Goal: Task Accomplishment & Management: Manage account settings

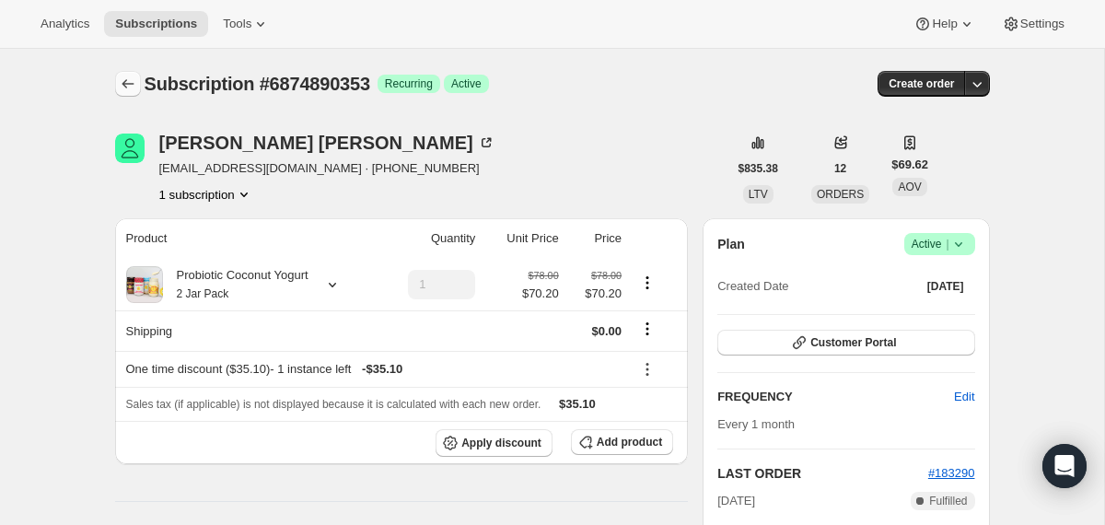
click at [126, 87] on icon "Subscriptions" at bounding box center [128, 84] width 18 height 18
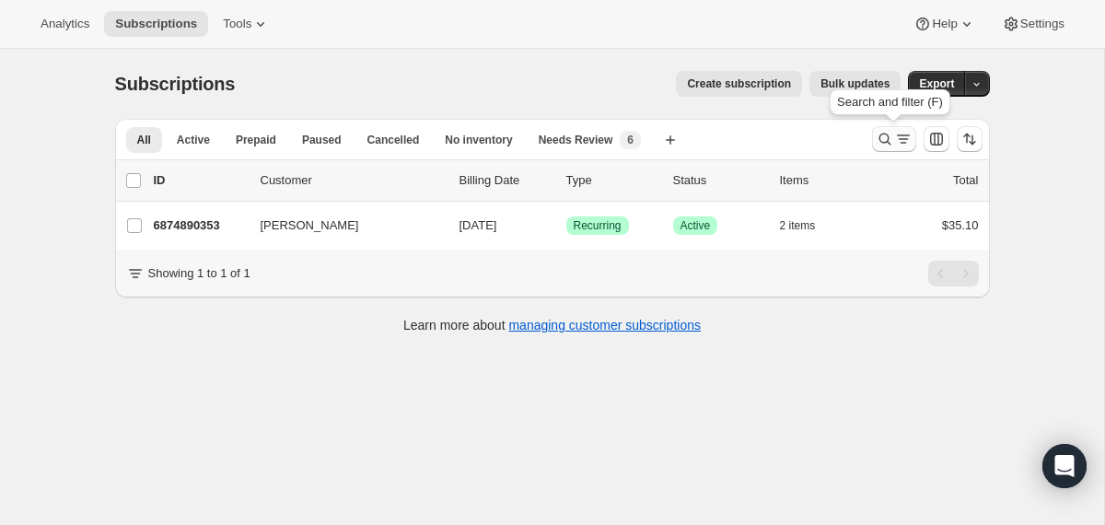
click at [882, 139] on icon "Search and filter results" at bounding box center [885, 139] width 18 height 18
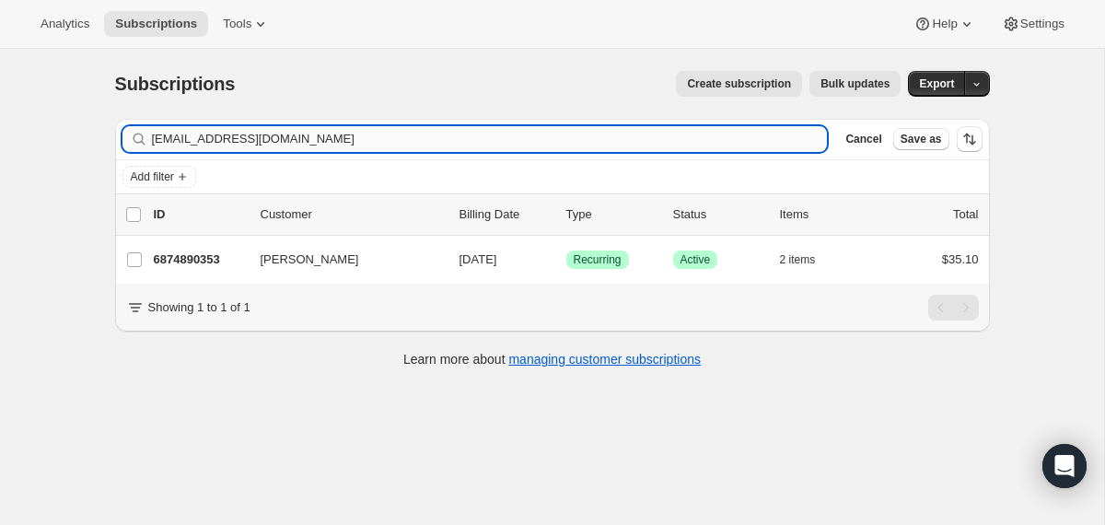
click at [616, 139] on input "[EMAIL_ADDRESS][DOMAIN_NAME]" at bounding box center [490, 139] width 676 height 26
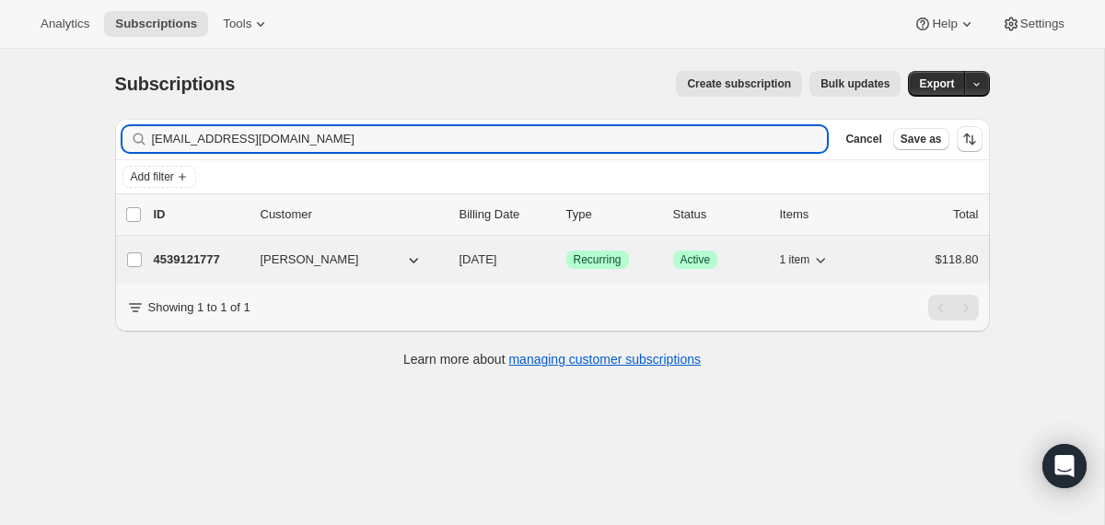
type input "[EMAIL_ADDRESS][DOMAIN_NAME]"
click at [460, 264] on span "[DATE]" at bounding box center [478, 259] width 38 height 14
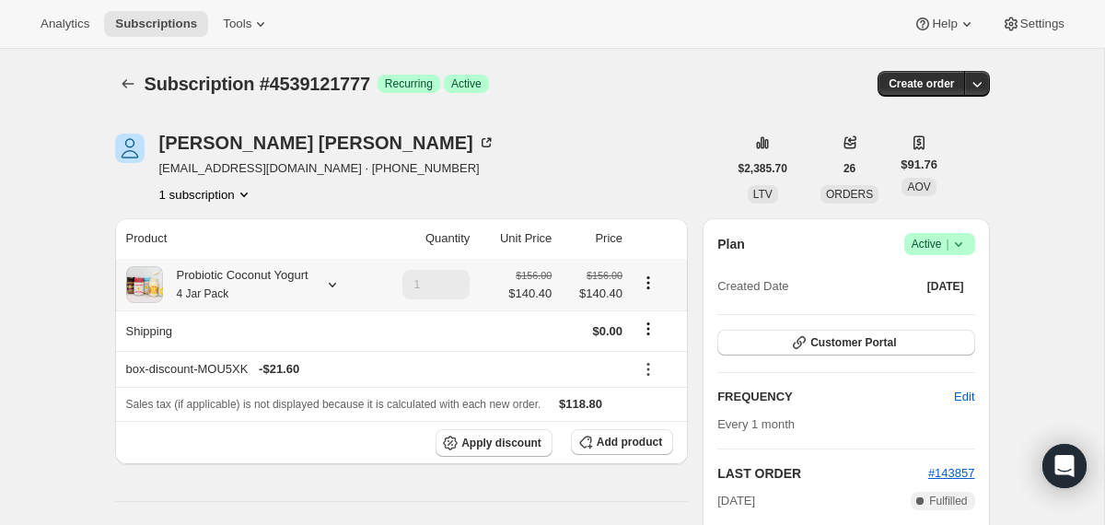
click at [339, 284] on icon at bounding box center [332, 284] width 18 height 18
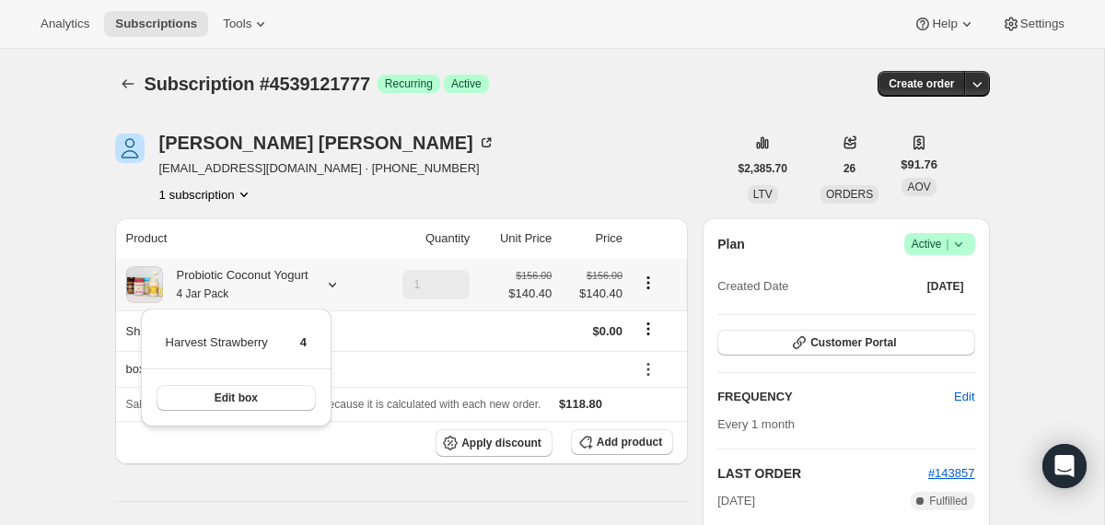
click at [339, 284] on icon at bounding box center [332, 284] width 18 height 18
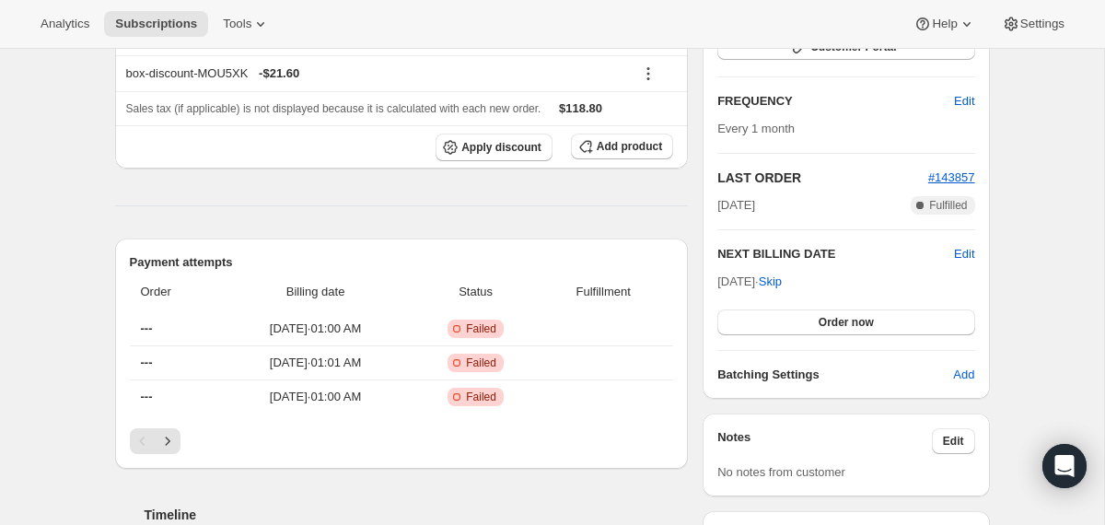
scroll to position [299, 0]
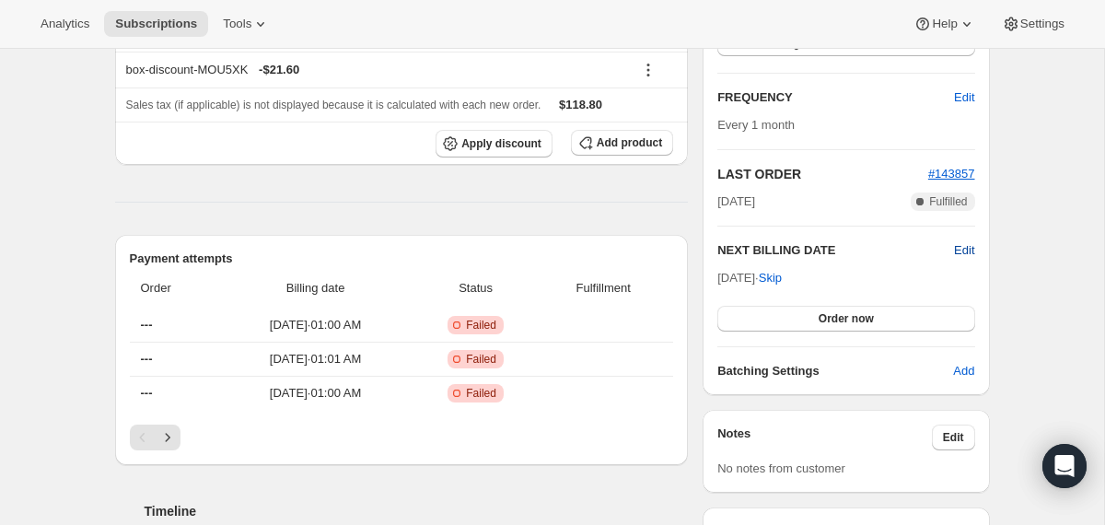
click at [969, 249] on span "Edit" at bounding box center [964, 250] width 20 height 18
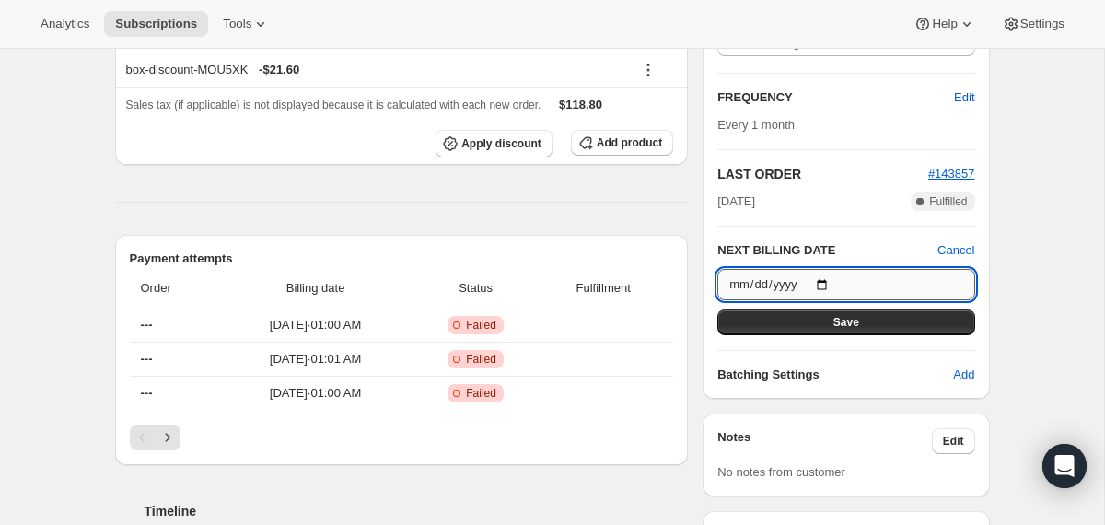
click at [830, 284] on input "[DATE]" at bounding box center [845, 284] width 257 height 31
type input "[DATE]"
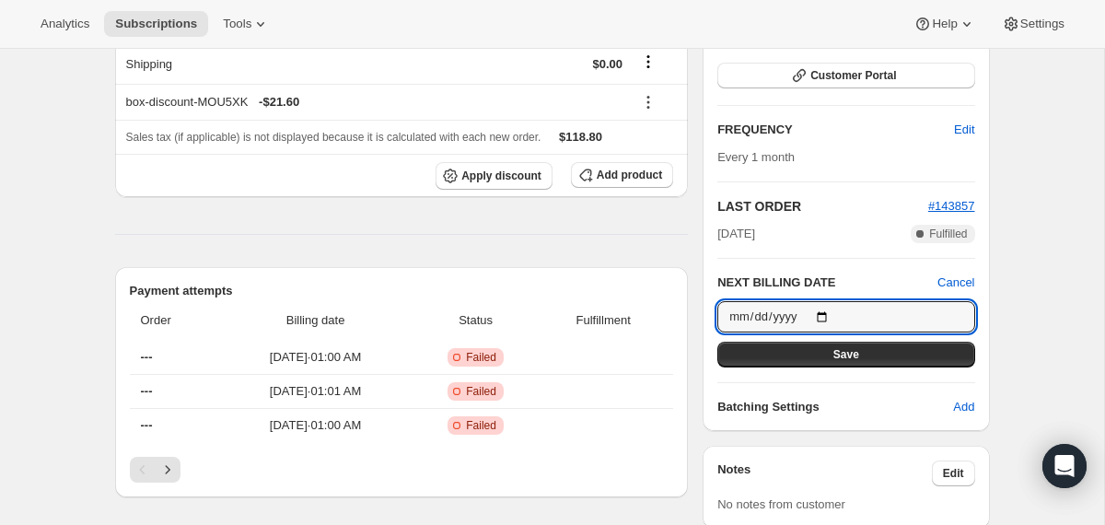
scroll to position [268, 0]
click at [827, 311] on input "[DATE]" at bounding box center [845, 315] width 257 height 31
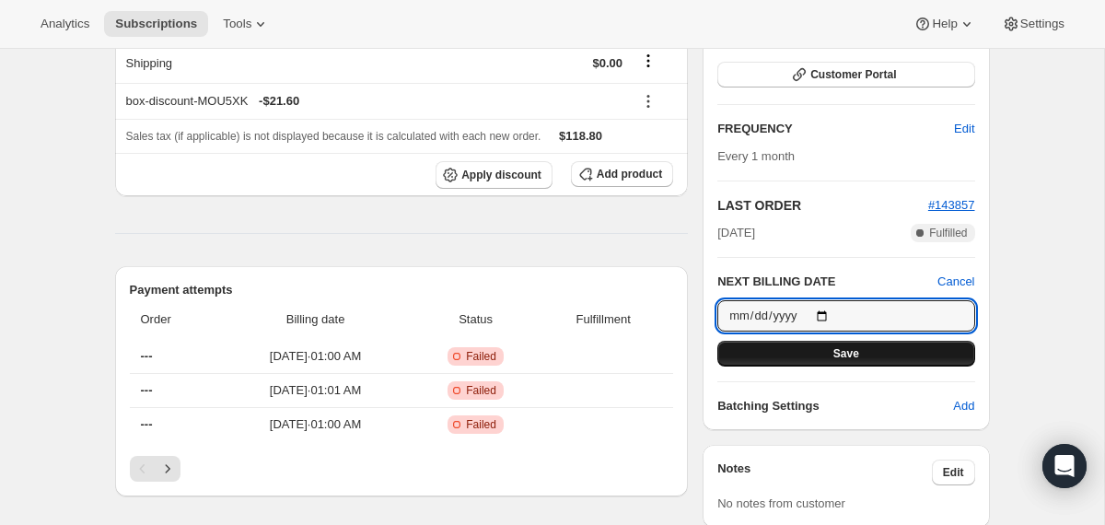
click at [767, 354] on button "Save" at bounding box center [845, 354] width 257 height 26
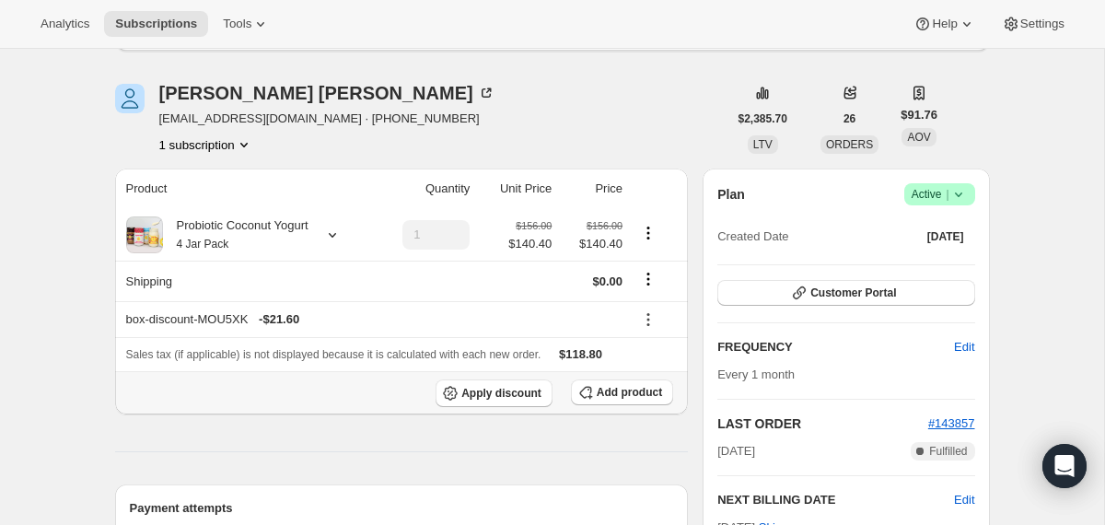
scroll to position [106, 0]
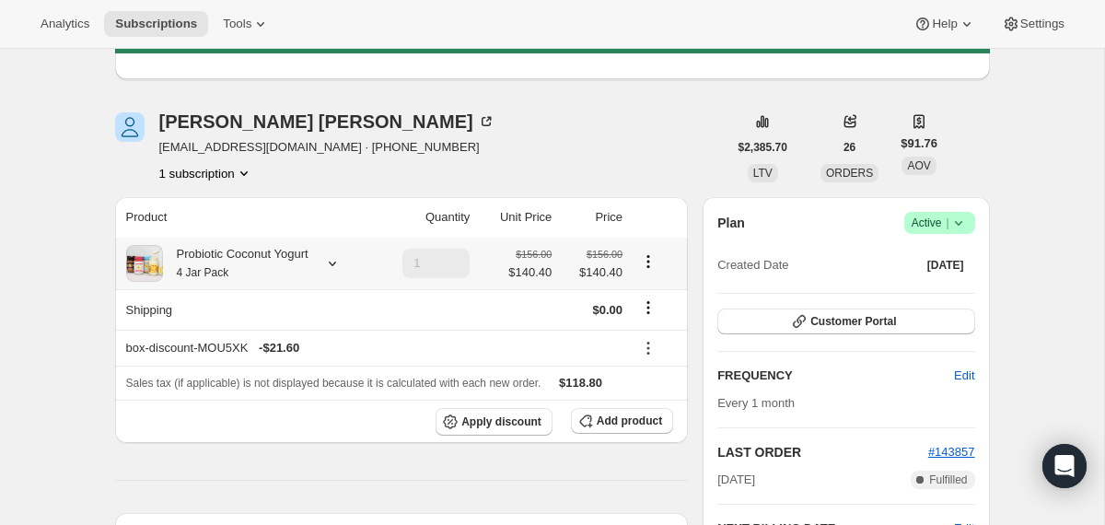
click at [293, 255] on div "Probiotic Coconut Yogurt 4 Jar Pack" at bounding box center [235, 263] width 145 height 37
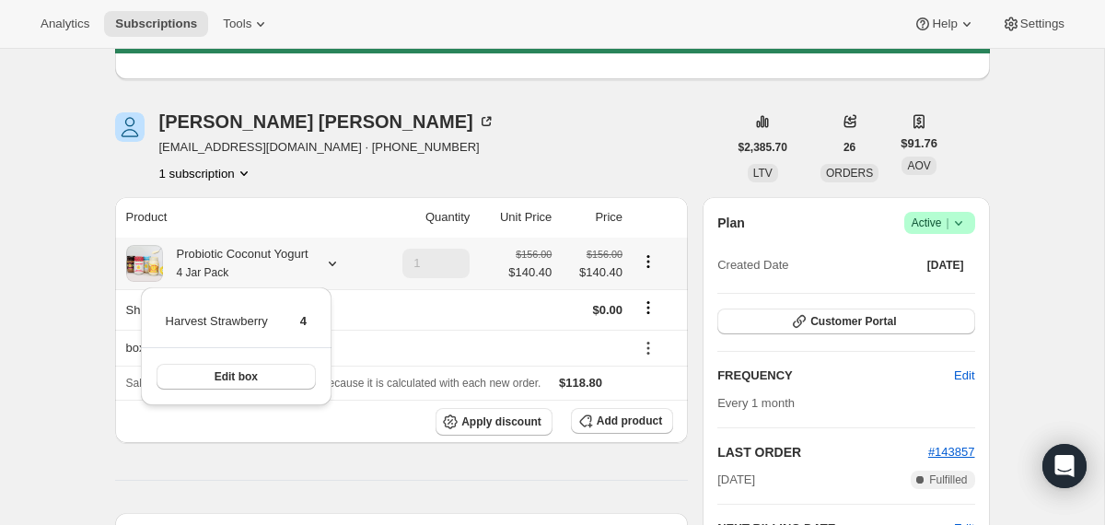
click at [293, 255] on div "Probiotic Coconut Yogurt 4 Jar Pack" at bounding box center [235, 263] width 145 height 37
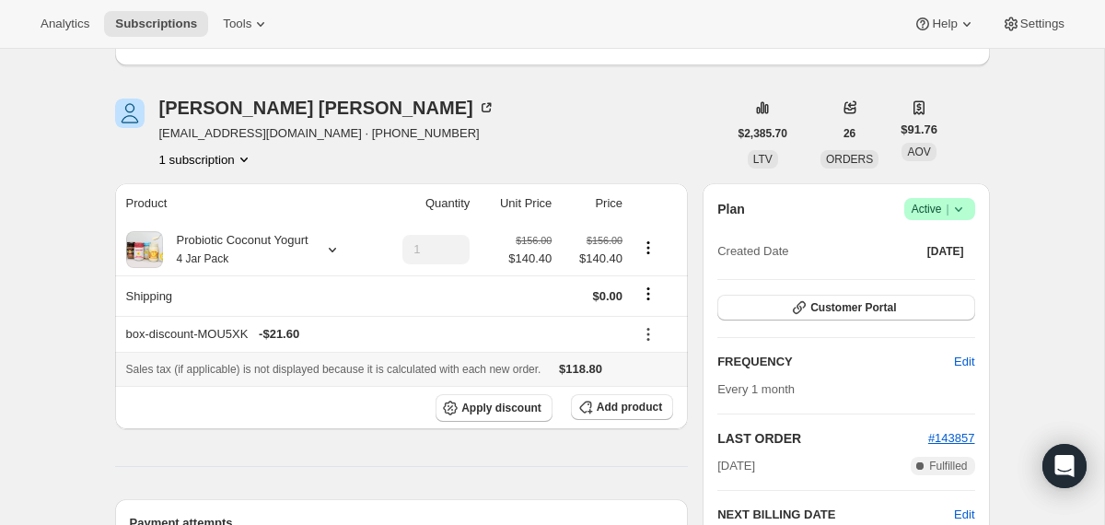
scroll to position [114, 0]
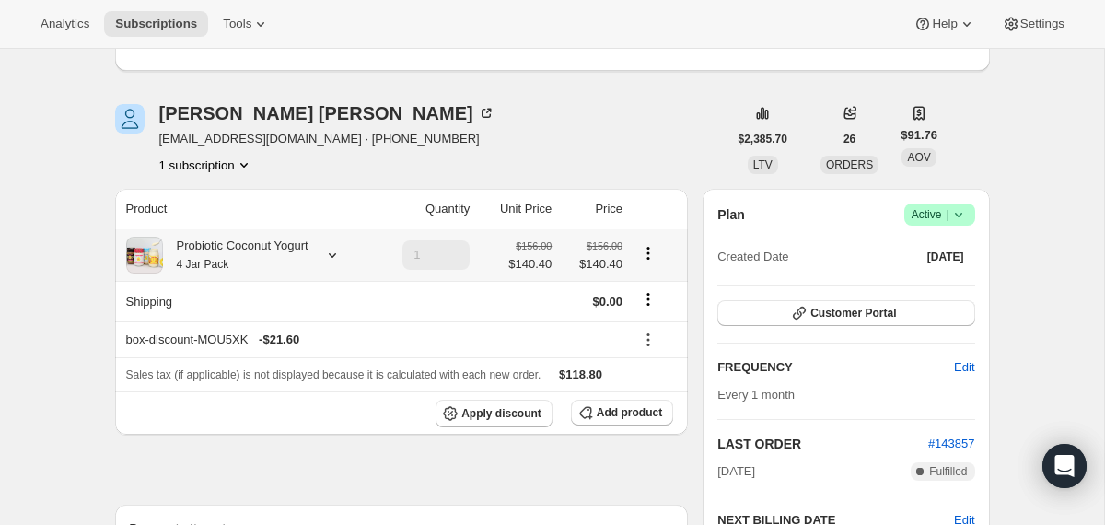
click at [304, 253] on div "Probiotic Coconut Yogurt 4 Jar Pack" at bounding box center [235, 255] width 145 height 37
click at [270, 368] on button "Edit box" at bounding box center [236, 368] width 159 height 26
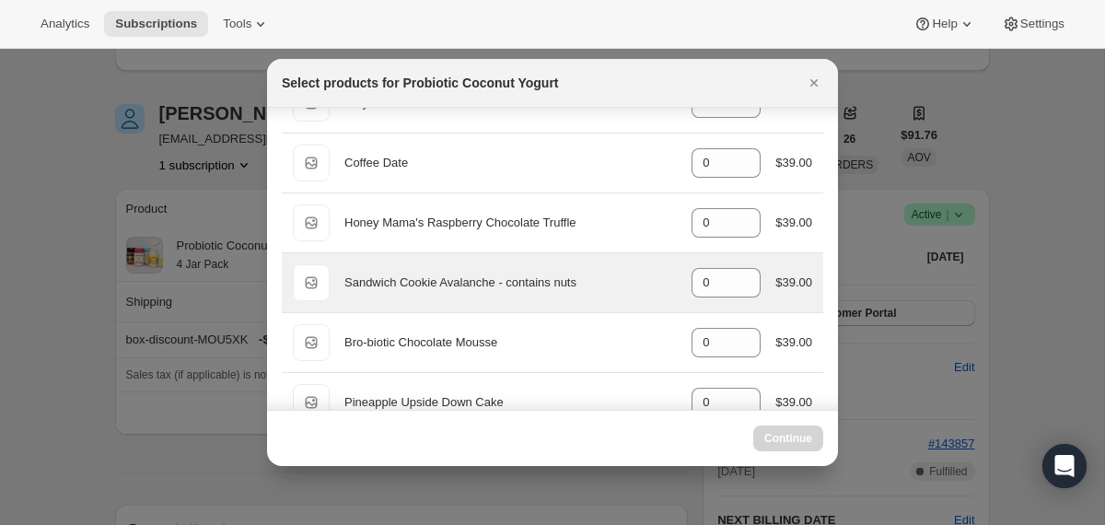
select select "gid://shopify/ProductVariant/40210939641969"
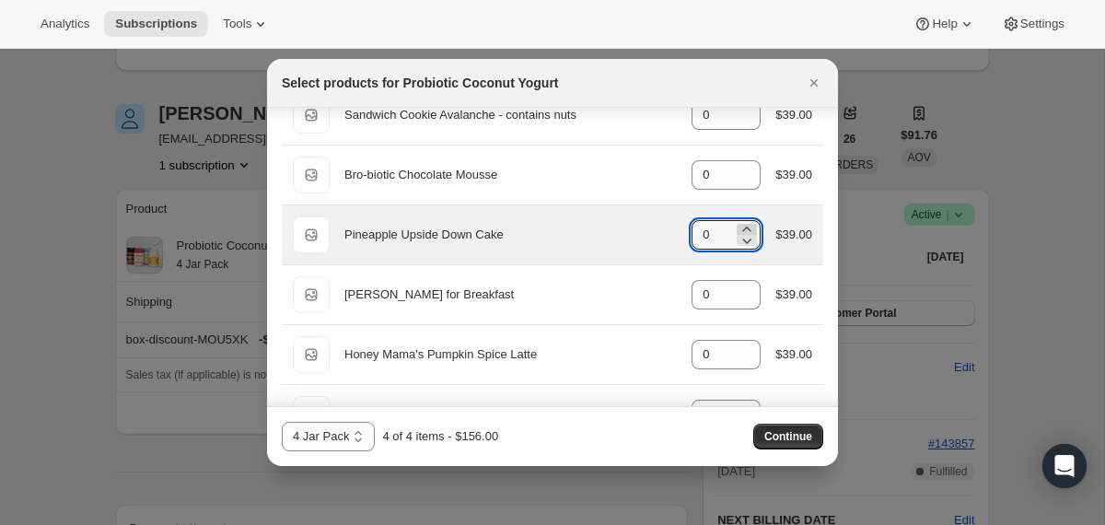
click at [739, 227] on icon ":r1g4:" at bounding box center [746, 229] width 18 height 18
type input "4"
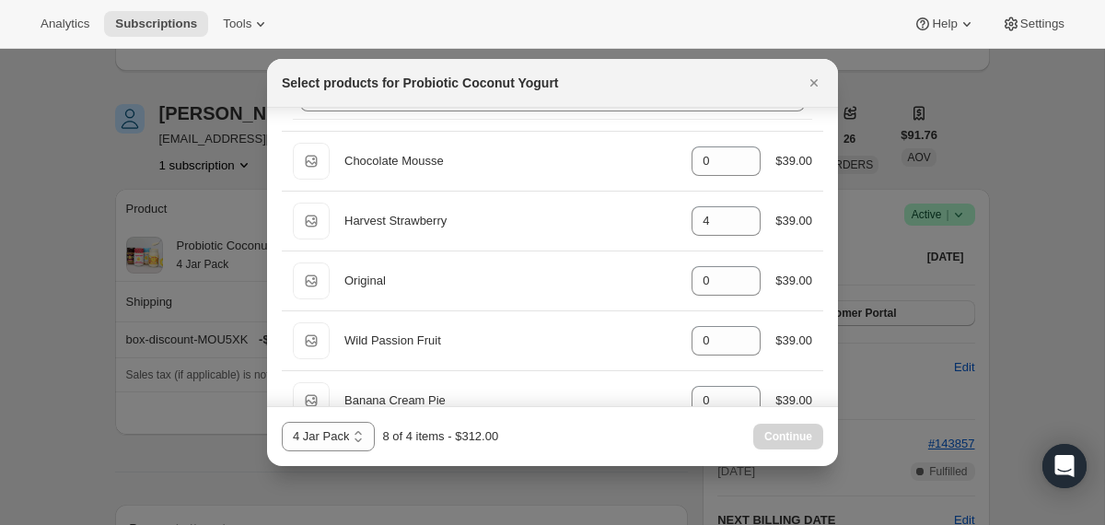
scroll to position [52, 0]
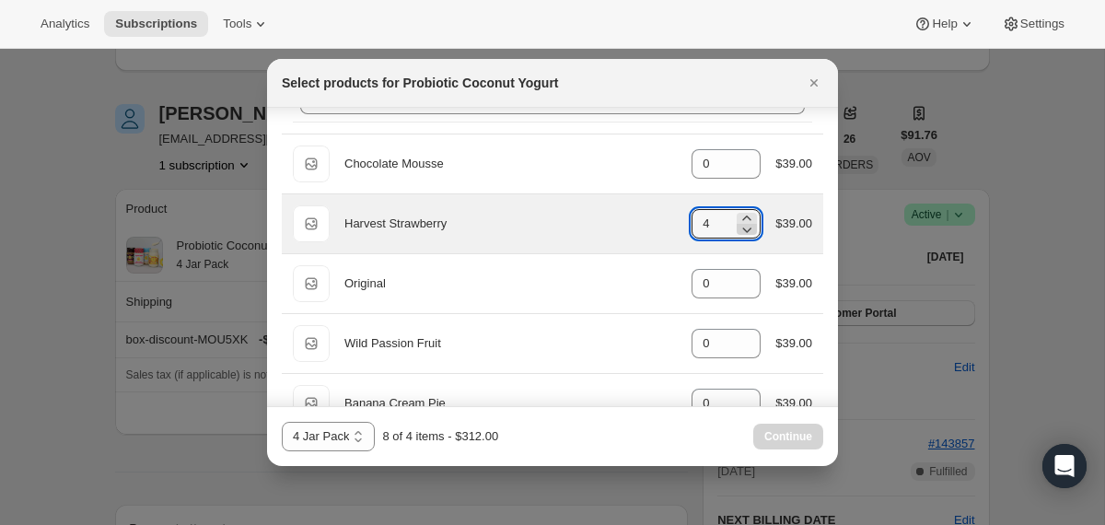
click at [745, 229] on icon ":r1g4:" at bounding box center [747, 230] width 9 height 6
type input "0"
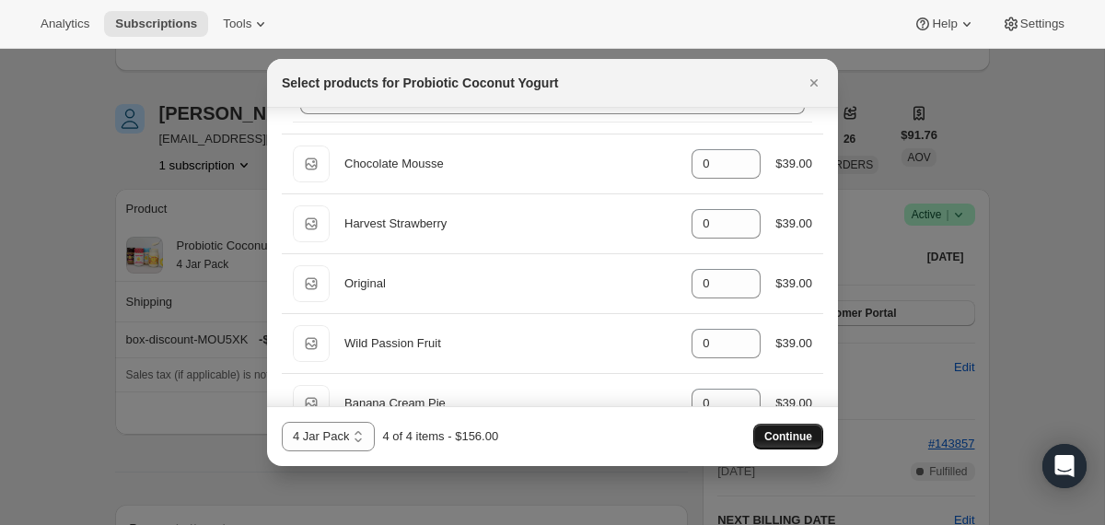
click at [760, 440] on button "Continue" at bounding box center [788, 437] width 70 height 26
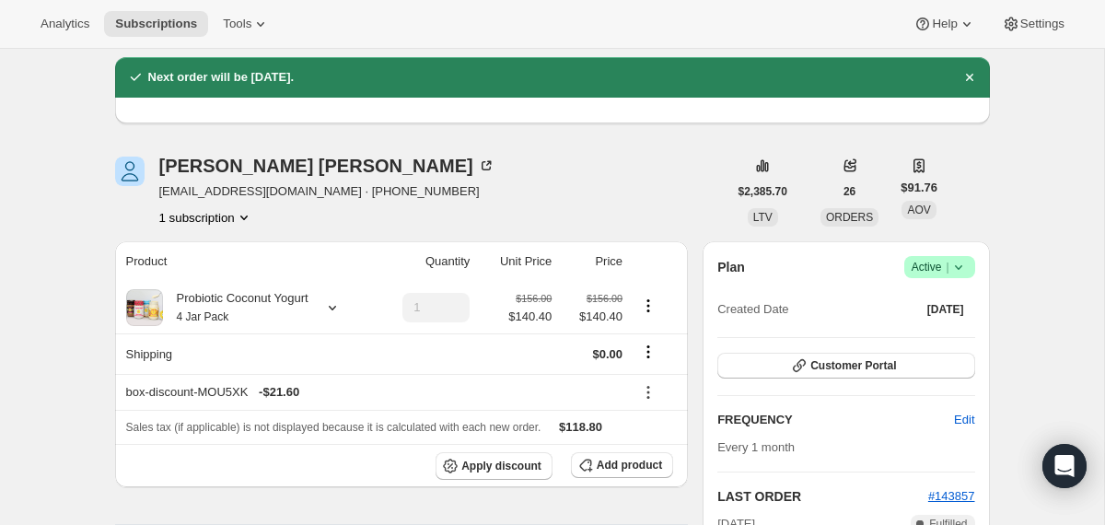
scroll to position [145, 0]
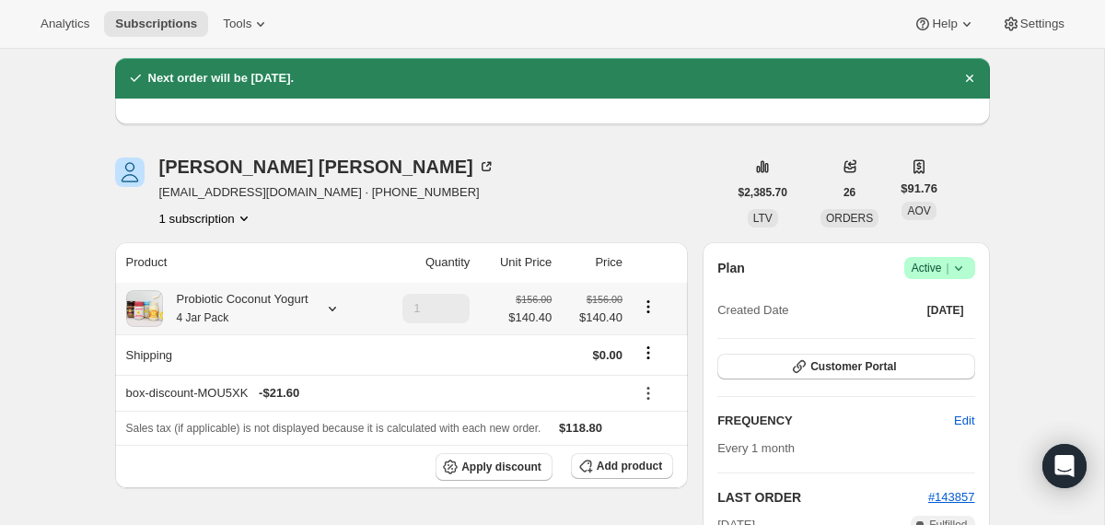
click at [284, 305] on div "Probiotic Coconut Yogurt 4 Jar Pack" at bounding box center [235, 308] width 145 height 37
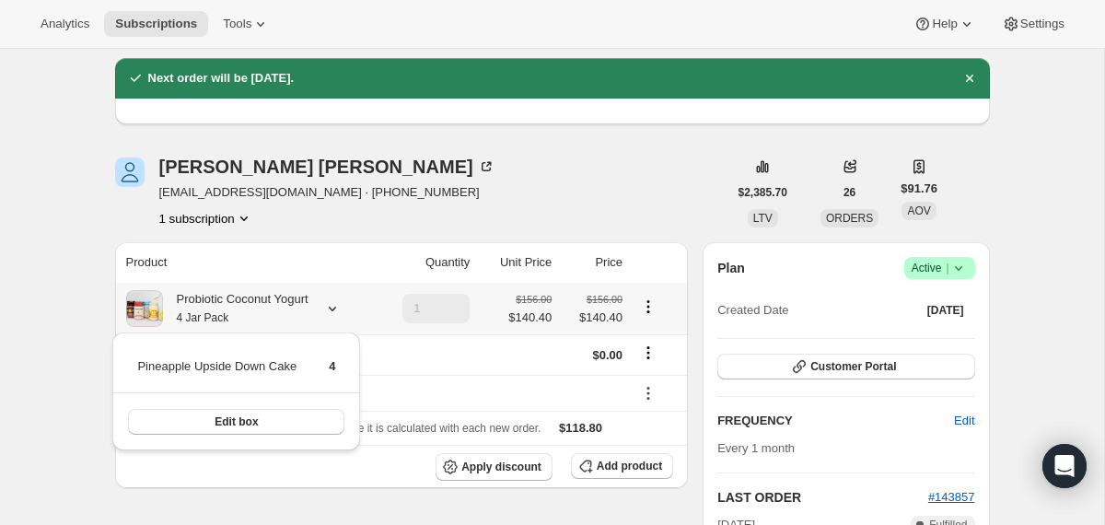
click at [284, 305] on div "Probiotic Coconut Yogurt 4 Jar Pack" at bounding box center [235, 308] width 145 height 37
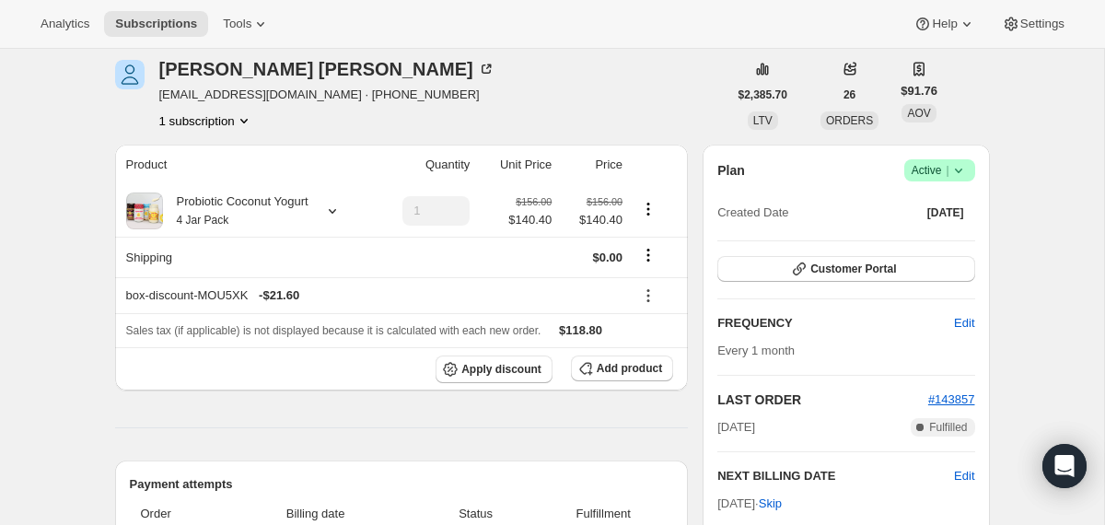
scroll to position [242, 0]
click at [243, 221] on div "Probiotic Coconut Yogurt 4 Jar Pack" at bounding box center [235, 211] width 145 height 37
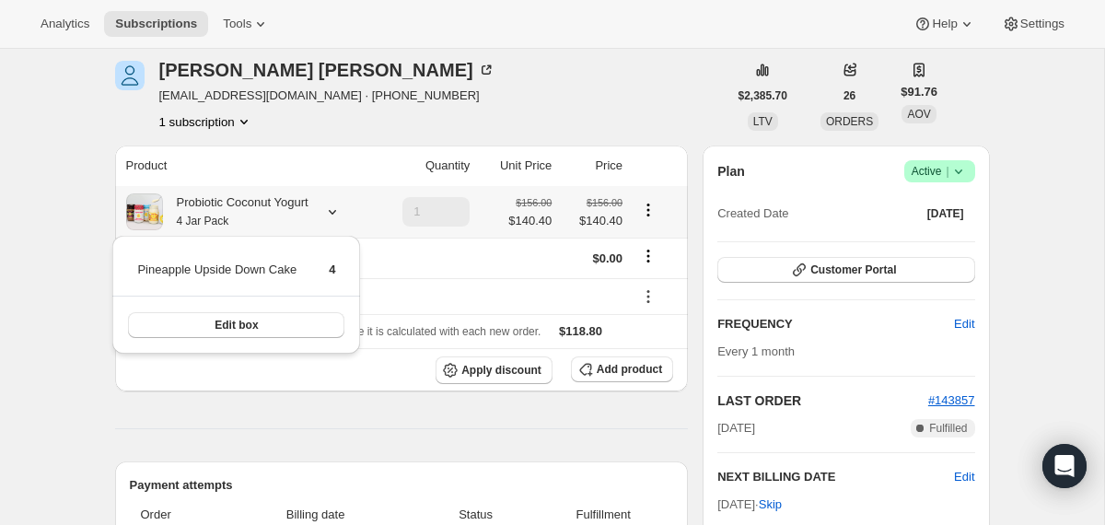
click at [243, 220] on div "Probiotic Coconut Yogurt 4 Jar Pack" at bounding box center [235, 211] width 145 height 37
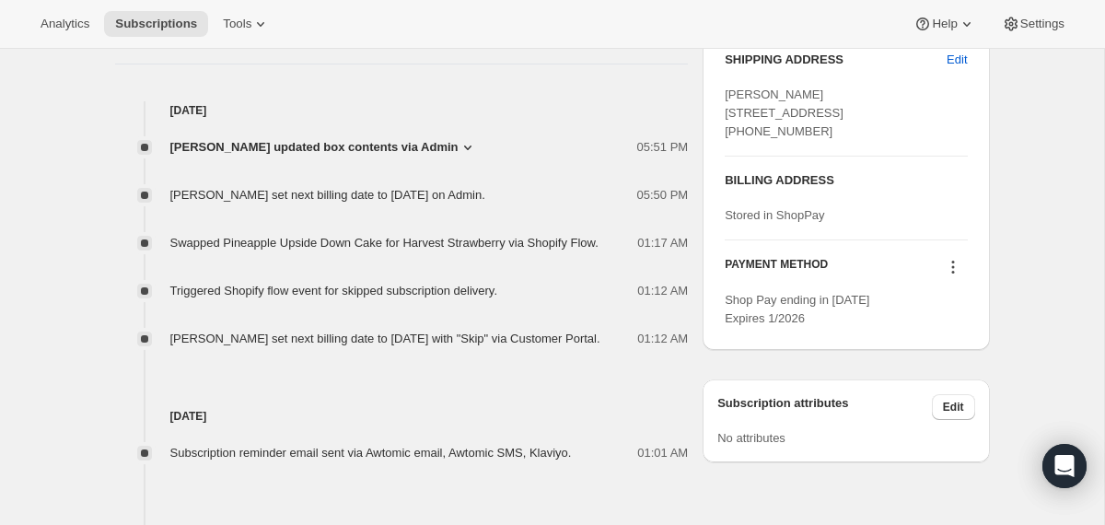
scroll to position [970, 0]
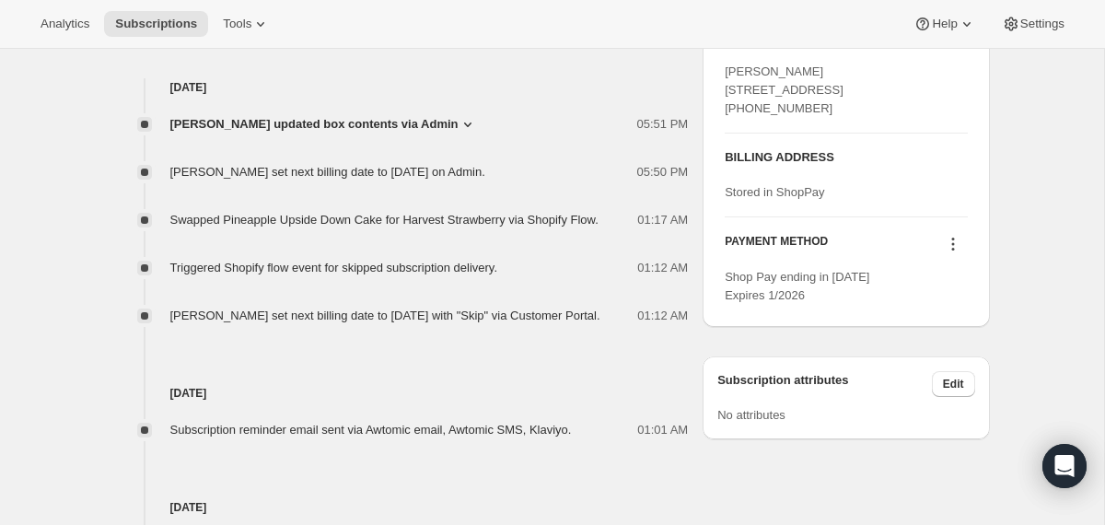
click at [953, 253] on icon at bounding box center [953, 244] width 18 height 18
click at [907, 317] on span "Send link to update card" at bounding box center [947, 315] width 129 height 14
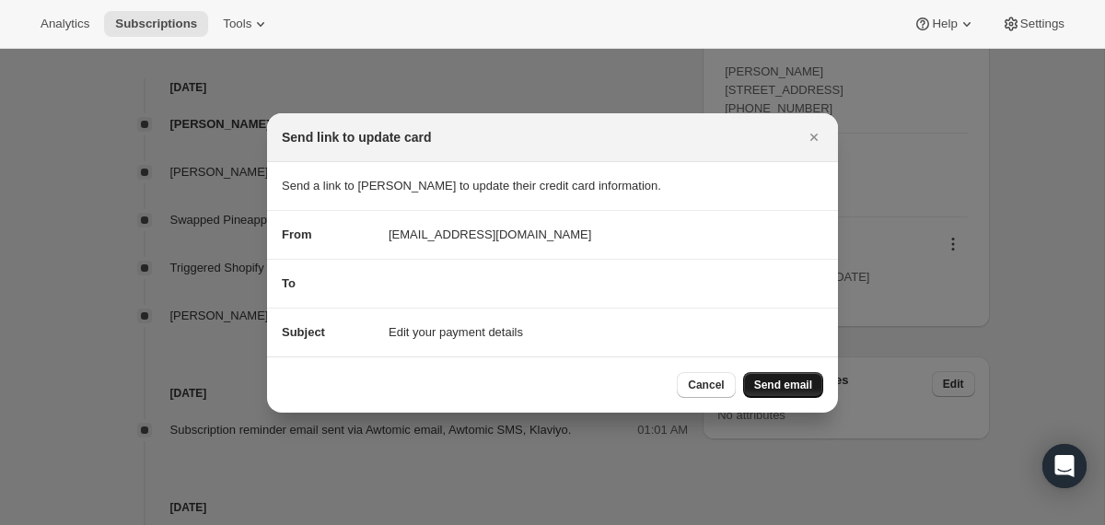
click at [799, 387] on span "Send email" at bounding box center [783, 384] width 58 height 15
